Goal: Task Accomplishment & Management: Complete application form

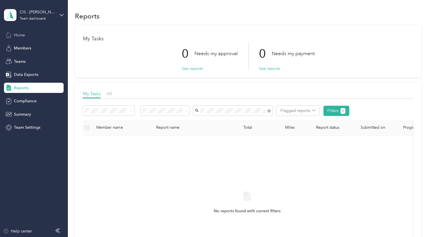
click at [24, 35] on span "Home" at bounding box center [19, 35] width 11 height 6
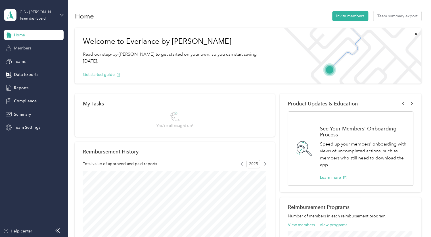
click at [21, 47] on span "Members" at bounding box center [22, 48] width 17 height 6
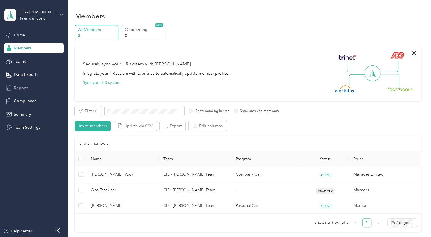
click at [19, 88] on span "Reports" at bounding box center [21, 88] width 14 height 6
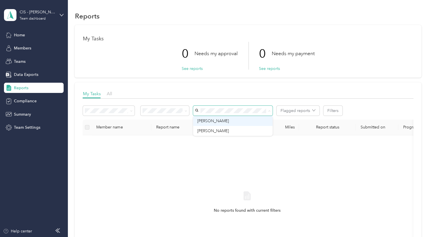
click at [230, 121] on div "[PERSON_NAME]" at bounding box center [232, 121] width 71 height 6
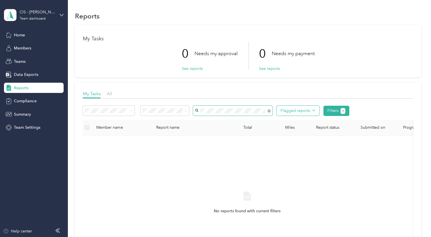
click at [313, 110] on icon "button" at bounding box center [313, 109] width 3 height 3
click at [24, 73] on span "Data Exports" at bounding box center [26, 74] width 24 height 6
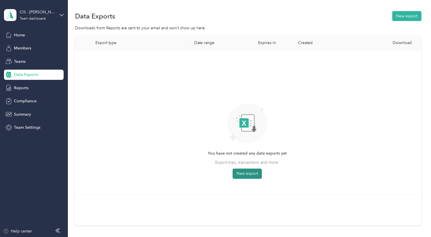
click at [245, 174] on button "New export" at bounding box center [246, 173] width 29 height 10
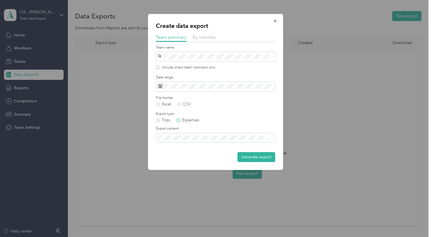
click at [179, 119] on label "Expenses" at bounding box center [187, 120] width 23 height 4
click at [276, 21] on icon "button" at bounding box center [275, 21] width 4 height 4
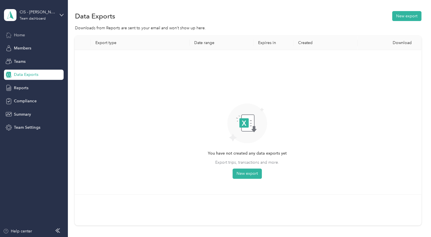
click at [24, 37] on span "Home" at bounding box center [19, 35] width 11 height 6
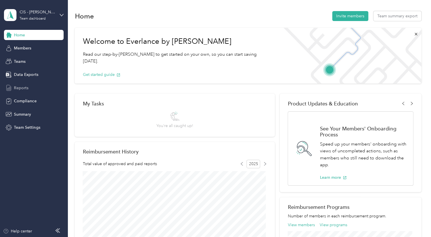
click at [20, 87] on span "Reports" at bounding box center [21, 88] width 14 height 6
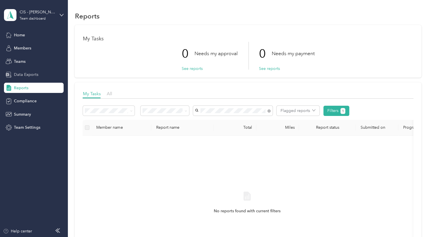
click at [24, 74] on span "Data Exports" at bounding box center [26, 74] width 24 height 6
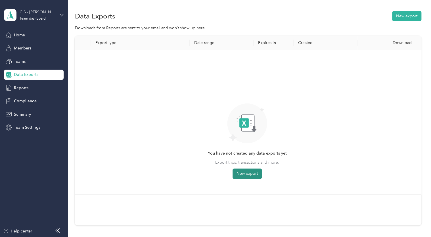
click at [251, 173] on button "New export" at bounding box center [246, 173] width 29 height 10
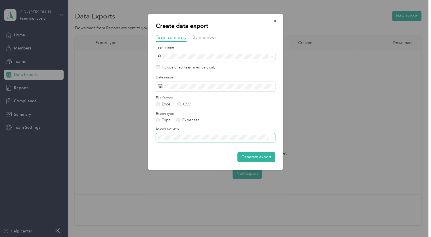
click at [272, 137] on icon at bounding box center [271, 137] width 3 height 3
click at [256, 157] on button "Generate export" at bounding box center [256, 157] width 38 height 10
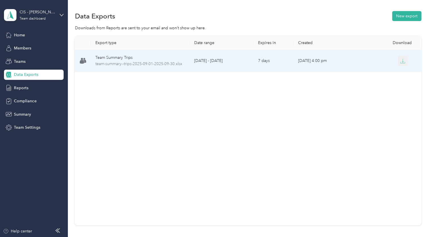
click at [402, 60] on icon "button" at bounding box center [403, 60] width 2 height 3
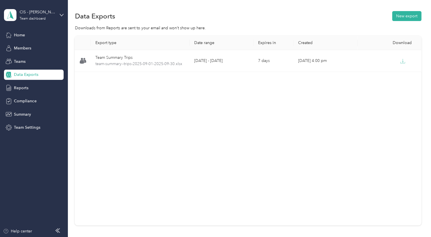
click at [306, 121] on div "Export type Date range Expires in Created Download Team Summary Trips team-summ…" at bounding box center [248, 130] width 346 height 189
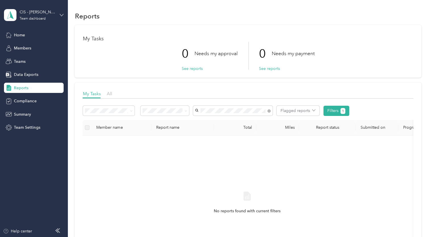
click at [60, 14] on icon at bounding box center [61, 15] width 3 height 2
click at [38, 60] on div "Personal dashboard" at bounding box center [63, 58] width 111 height 10
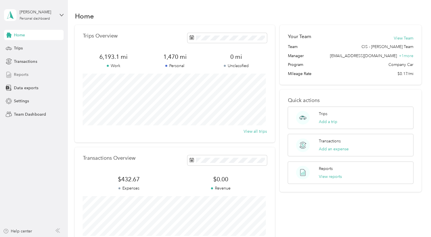
click at [24, 74] on span "Reports" at bounding box center [21, 74] width 14 height 6
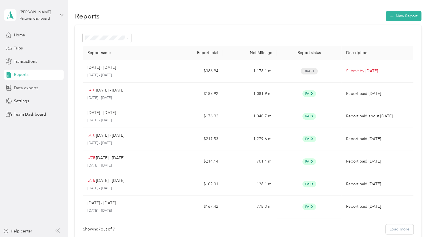
click at [22, 88] on span "Data exports" at bounding box center [26, 88] width 24 height 6
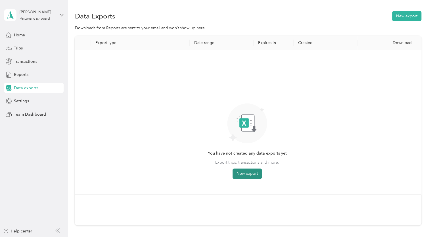
click at [249, 174] on button "New export" at bounding box center [246, 173] width 29 height 10
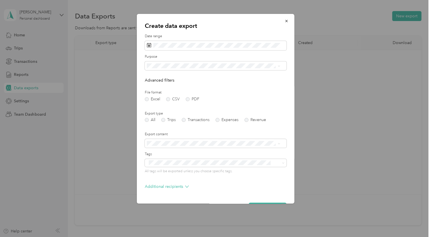
scroll to position [17, 0]
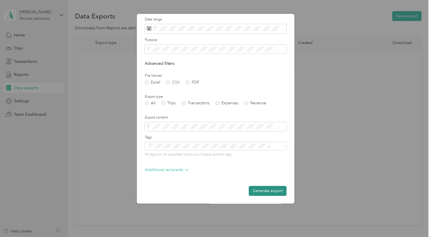
click at [259, 190] on button "Generate export" at bounding box center [268, 191] width 38 height 10
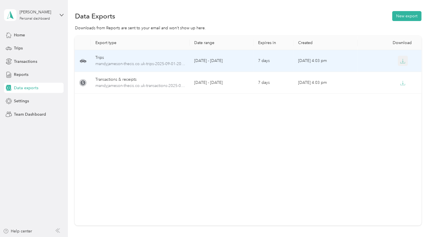
click at [401, 60] on icon "button" at bounding box center [402, 60] width 5 height 5
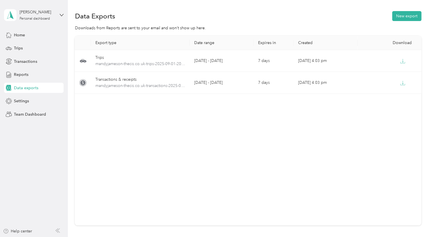
click at [20, 87] on span "Data exports" at bounding box center [26, 88] width 24 height 6
click at [22, 75] on span "Reports" at bounding box center [21, 74] width 14 height 6
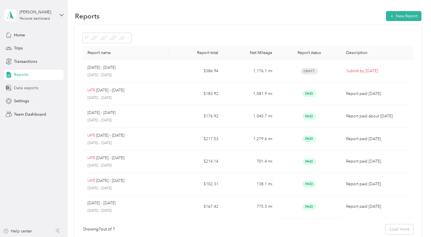
click at [18, 89] on span "Data exports" at bounding box center [26, 88] width 24 height 6
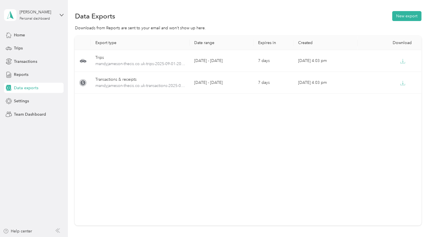
click at [19, 88] on span "Data exports" at bounding box center [26, 88] width 24 height 6
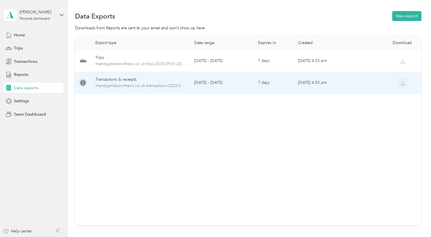
click at [401, 82] on icon "button" at bounding box center [402, 82] width 5 height 5
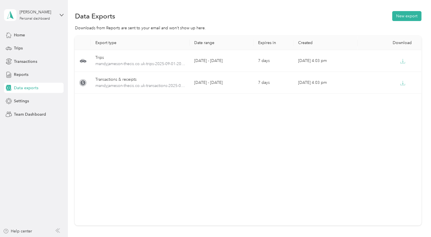
click at [327, 138] on div "Export type Date range Expires in Created Download Trips mandyjameson-thecis.co…" at bounding box center [248, 130] width 346 height 189
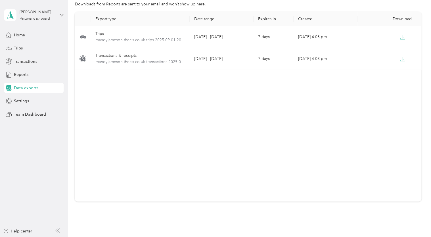
scroll to position [23, 0]
click at [24, 49] on div "Trips" at bounding box center [34, 48] width 60 height 10
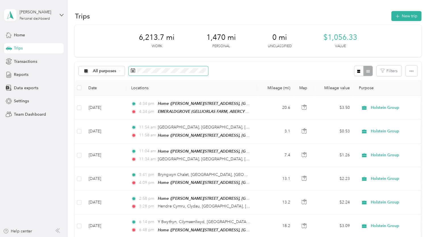
click at [132, 71] on rect at bounding box center [132, 71] width 1 height 1
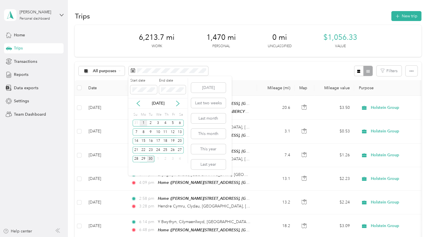
click at [144, 122] on div "1" at bounding box center [143, 122] width 7 height 7
click at [151, 157] on div "30" at bounding box center [150, 158] width 7 height 7
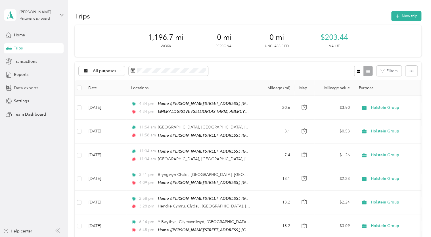
click at [25, 87] on span "Data exports" at bounding box center [26, 88] width 24 height 6
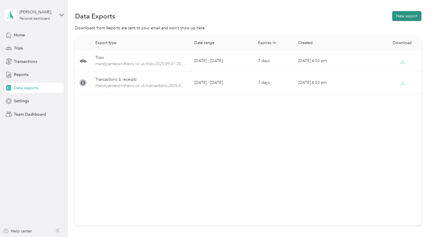
click at [411, 16] on button "New export" at bounding box center [406, 16] width 29 height 10
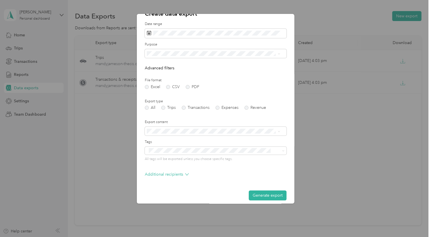
scroll to position [17, 0]
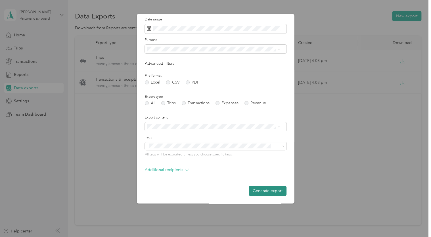
click at [265, 191] on button "Generate export" at bounding box center [268, 191] width 38 height 10
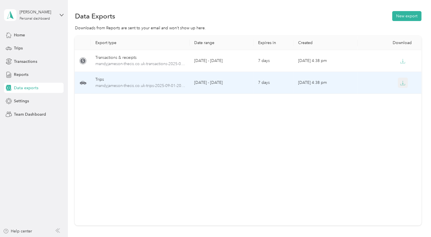
click at [401, 82] on icon "button" at bounding box center [402, 82] width 5 height 5
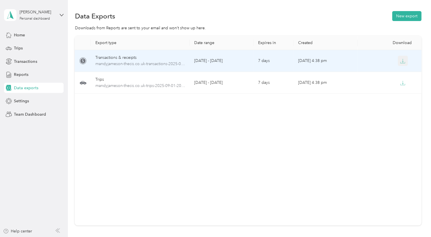
click at [402, 61] on icon "button" at bounding box center [402, 60] width 5 height 5
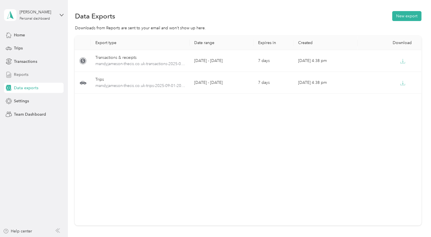
click at [27, 74] on span "Reports" at bounding box center [21, 74] width 14 height 6
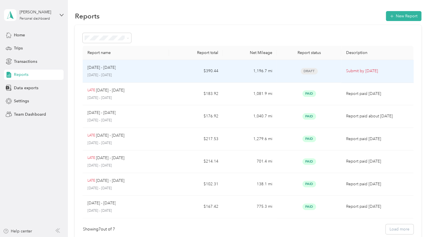
click at [354, 71] on p "Submit by [DATE]" at bounding box center [377, 71] width 63 height 6
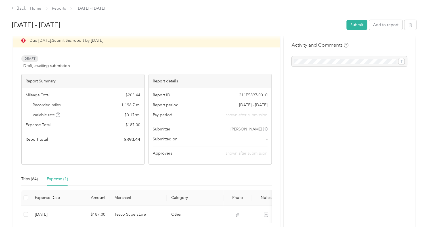
scroll to position [9, 0]
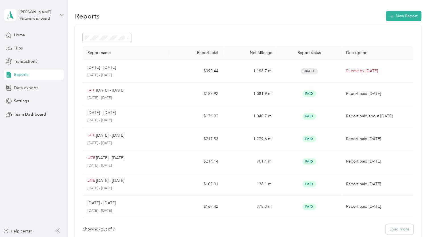
click at [22, 89] on span "Data exports" at bounding box center [26, 88] width 24 height 6
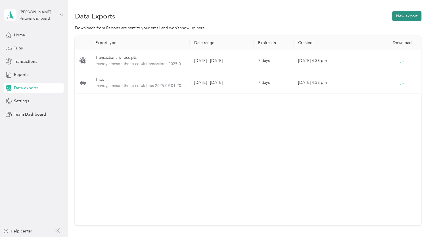
click at [405, 16] on button "New export" at bounding box center [406, 16] width 29 height 10
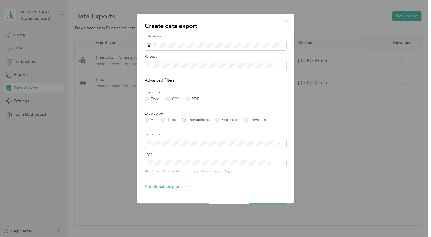
click at [184, 120] on label "Transactions" at bounding box center [196, 120] width 28 height 4
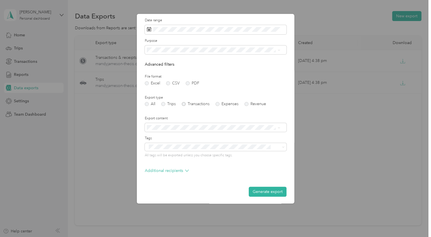
scroll to position [17, 0]
click at [146, 104] on label "All" at bounding box center [150, 103] width 10 height 4
click at [264, 190] on button "Generate export" at bounding box center [268, 191] width 38 height 10
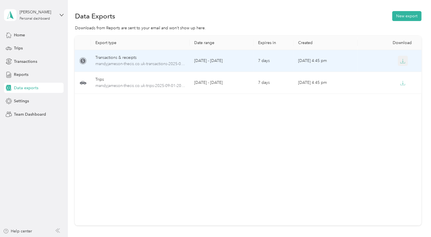
click at [401, 60] on icon "button" at bounding box center [402, 60] width 5 height 5
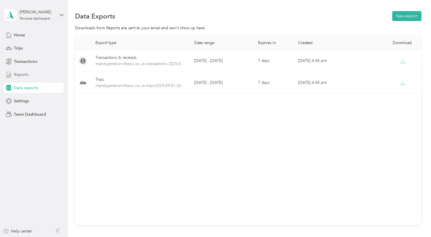
click at [24, 74] on span "Reports" at bounding box center [21, 74] width 14 height 6
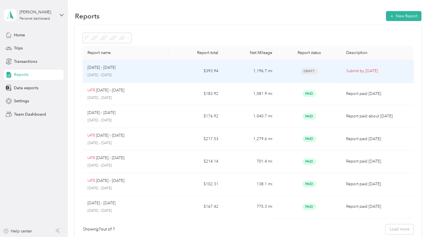
click at [356, 70] on p "Submit by [DATE]" at bounding box center [377, 71] width 63 height 6
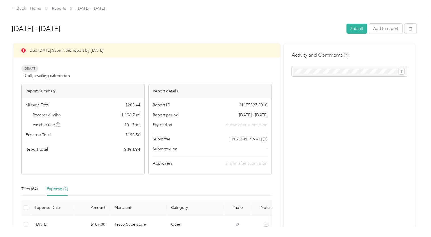
click at [335, 71] on div at bounding box center [348, 71] width 115 height 10
click at [356, 28] on button "Submit" at bounding box center [356, 29] width 21 height 10
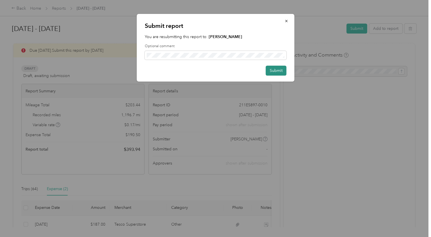
click at [276, 71] on button "Submit" at bounding box center [276, 71] width 21 height 10
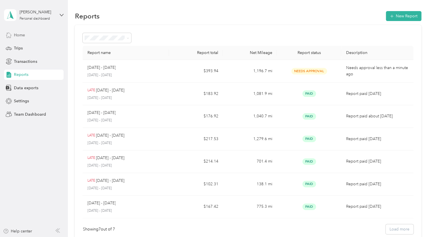
click at [42, 33] on div "Home" at bounding box center [34, 35] width 60 height 10
